Goal: Information Seeking & Learning: Learn about a topic

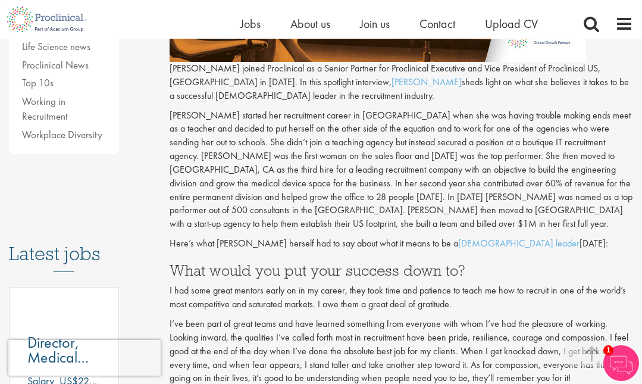
scroll to position [354, 0]
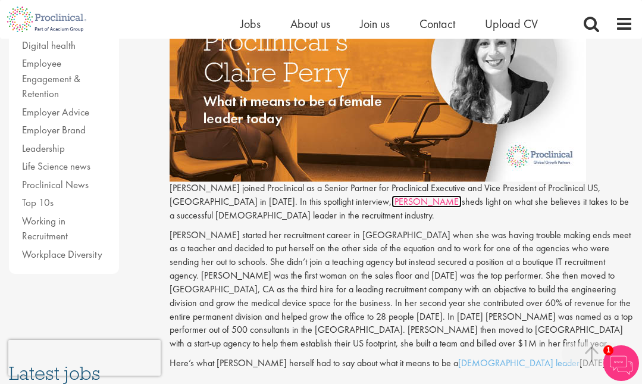
click at [392, 195] on link "Claire" at bounding box center [427, 201] width 70 height 12
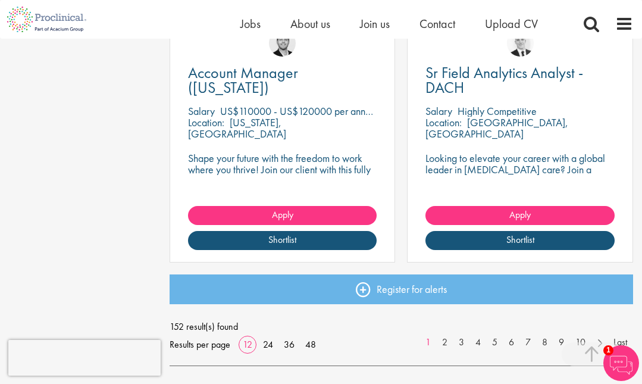
scroll to position [1572, 0]
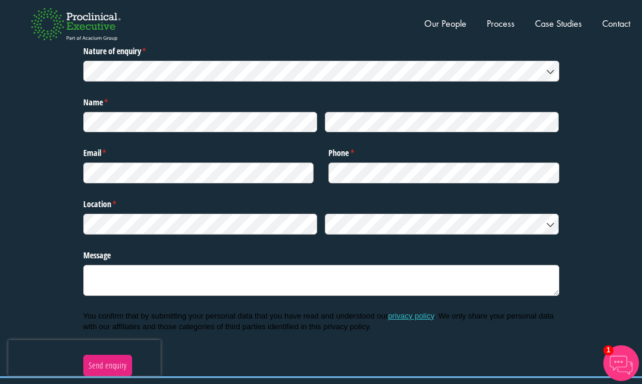
scroll to position [4002, 0]
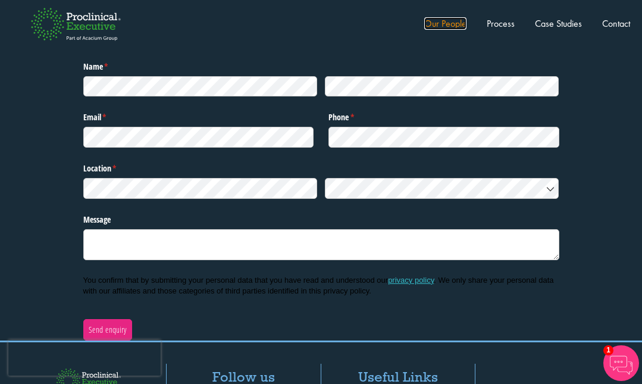
click at [443, 23] on link "Our People" at bounding box center [445, 23] width 42 height 12
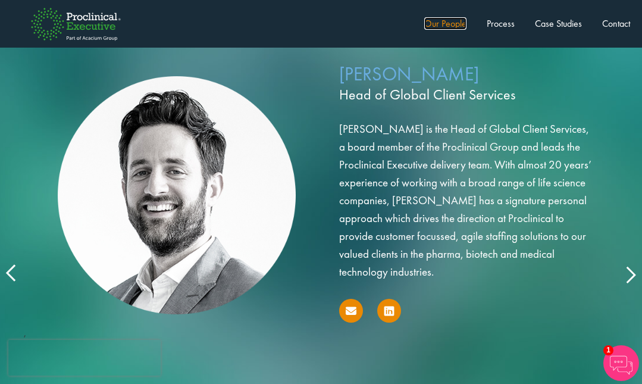
scroll to position [2034, 0]
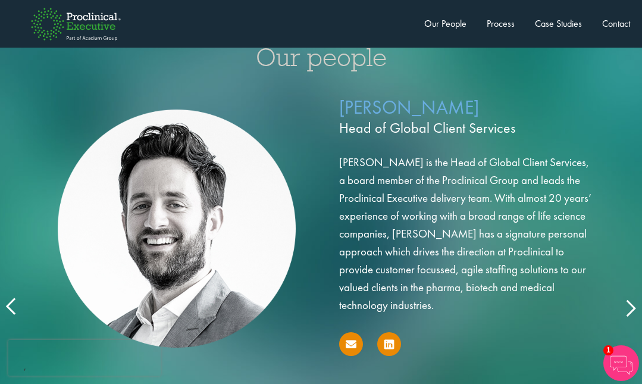
click at [634, 292] on div "Neil Winn Head of Global Client Services Neil is the Head of Global Client Serv…" at bounding box center [321, 248] width 642 height 321
click at [630, 307] on icon at bounding box center [630, 307] width 0 height 0
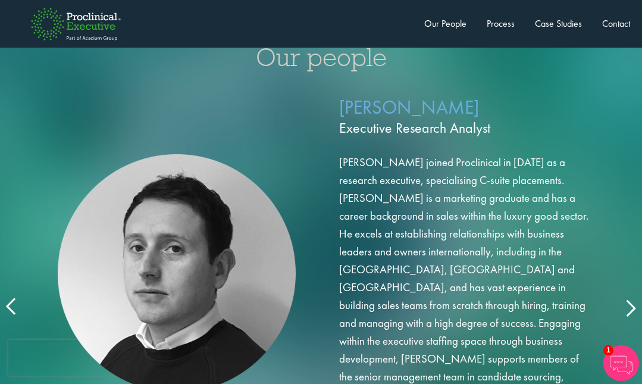
click at [630, 307] on icon at bounding box center [630, 307] width 0 height 0
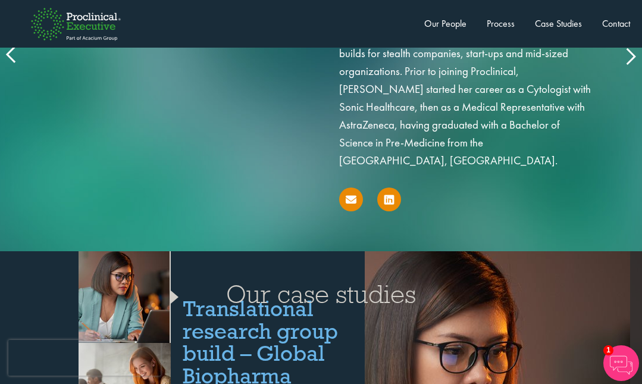
scroll to position [2288, 0]
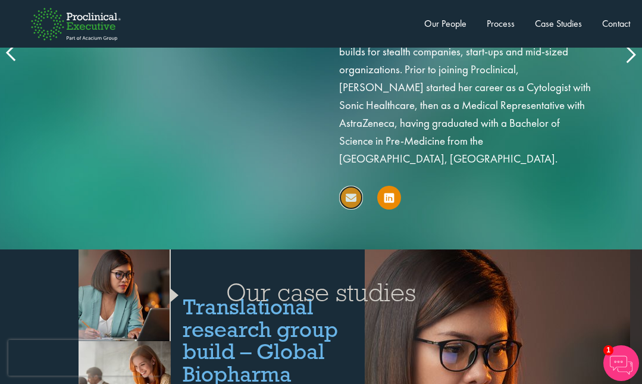
click at [352, 192] on icon at bounding box center [351, 197] width 11 height 11
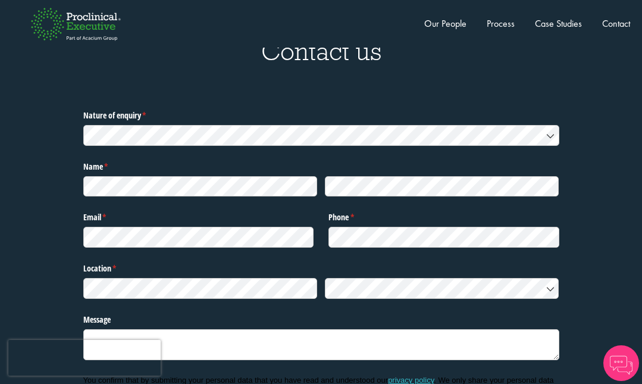
scroll to position [3845, 0]
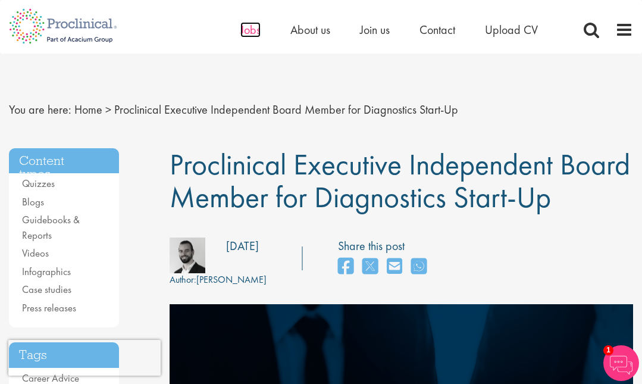
click at [248, 33] on span "Jobs" at bounding box center [250, 29] width 20 height 15
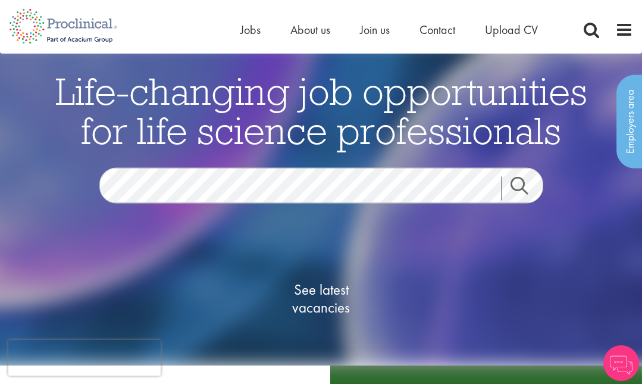
scroll to position [5, 0]
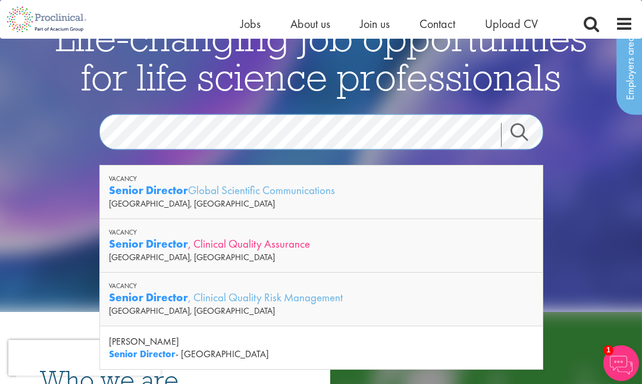
scroll to position [27, 0]
